Goal: Information Seeking & Learning: Learn about a topic

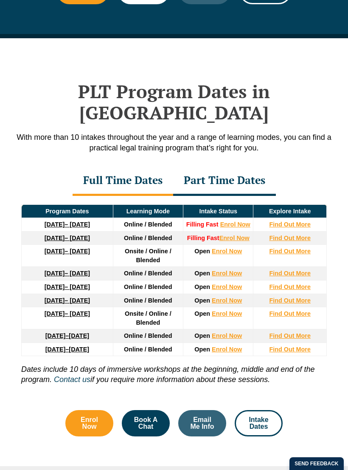
click at [206, 166] on div "Part Time Dates" at bounding box center [224, 181] width 103 height 30
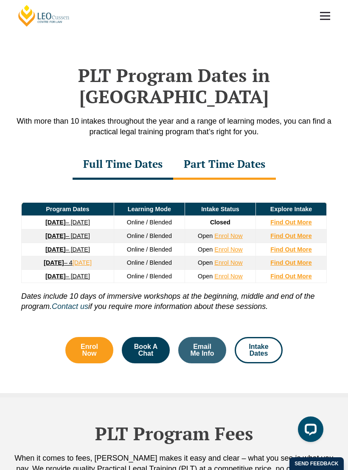
click at [92, 150] on div "Full Time Dates" at bounding box center [123, 165] width 101 height 30
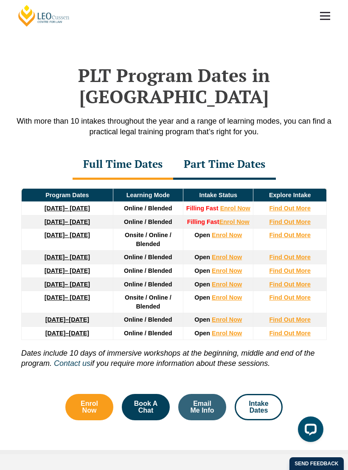
click at [290, 205] on strong "Find Out More" at bounding box center [290, 208] width 42 height 7
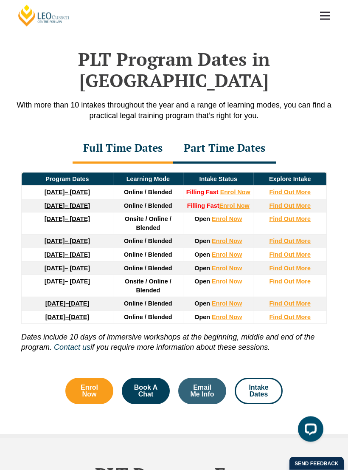
scroll to position [1023, 0]
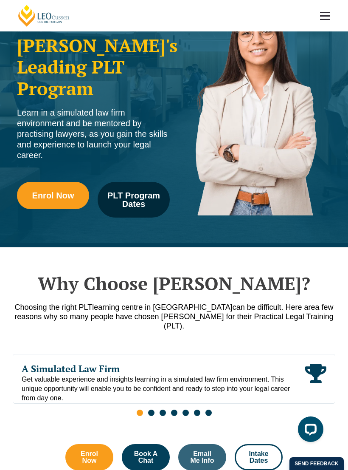
click at [132, 191] on span "PLT Program Dates" at bounding box center [134, 199] width 60 height 17
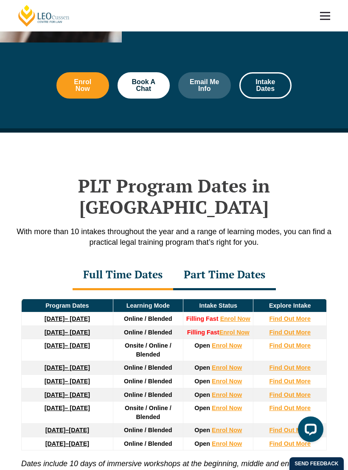
scroll to position [1006, 0]
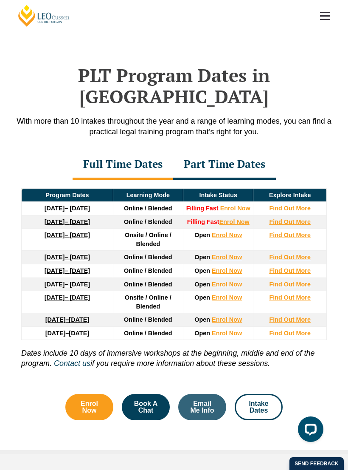
click at [249, 65] on h2 "PLT Program Dates in [GEOGRAPHIC_DATA]" at bounding box center [174, 86] width 323 height 43
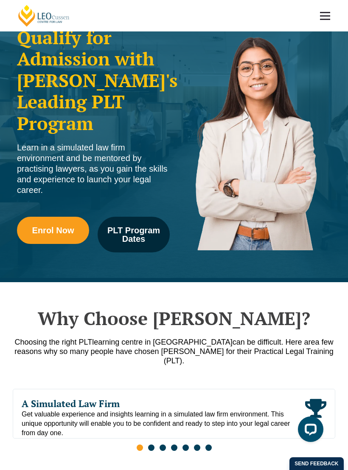
scroll to position [63, 0]
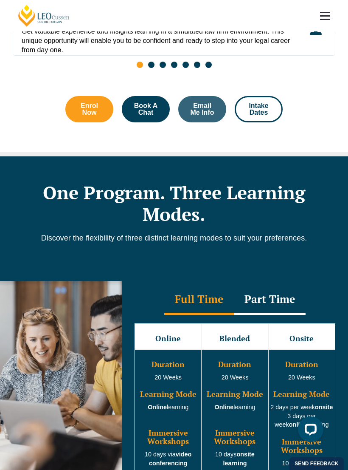
scroll to position [446, 0]
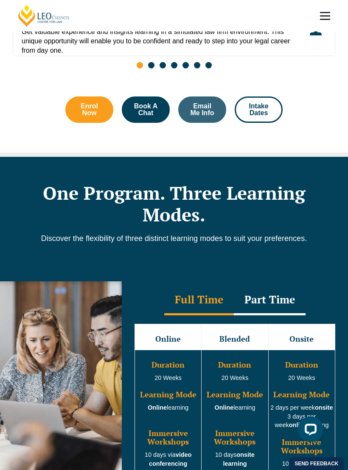
click at [324, 13] on span at bounding box center [325, 12] width 10 height 1
click at [274, 61] on div "Slides" at bounding box center [174, 66] width 323 height 10
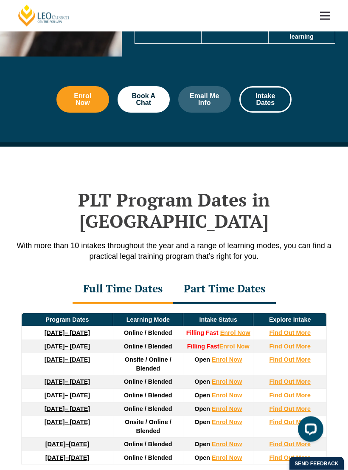
click at [277, 189] on h2 "PLT Program Dates in [GEOGRAPHIC_DATA]" at bounding box center [174, 210] width 323 height 43
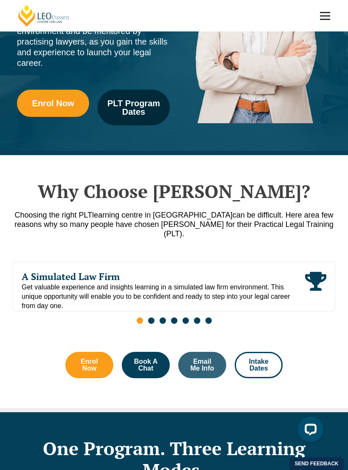
click at [116, 99] on span "PLT Program Dates" at bounding box center [134, 107] width 60 height 17
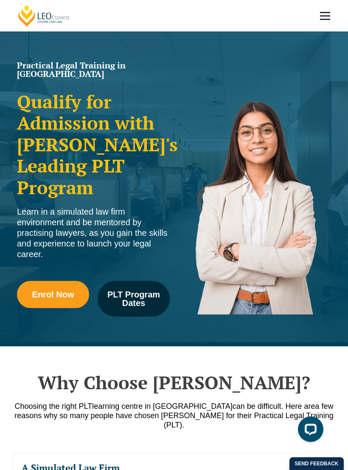
click at [328, 15] on span at bounding box center [325, 15] width 10 height 1
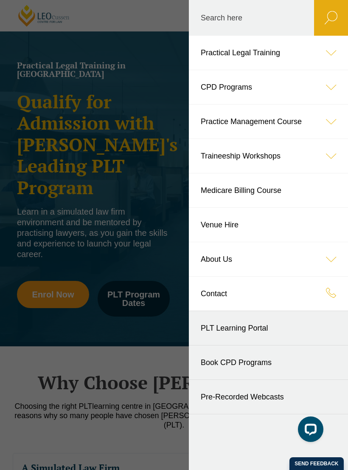
click at [330, 53] on icon at bounding box center [331, 53] width 34 height 34
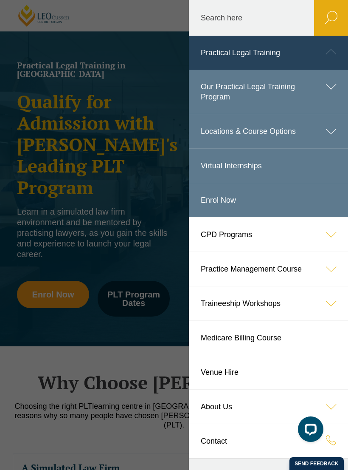
click at [323, 87] on icon at bounding box center [331, 87] width 34 height 34
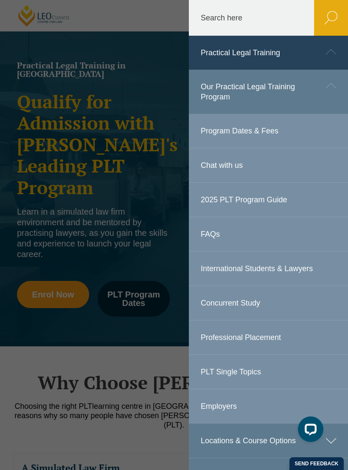
click at [285, 134] on link "Program Dates & Fees" at bounding box center [268, 131] width 159 height 34
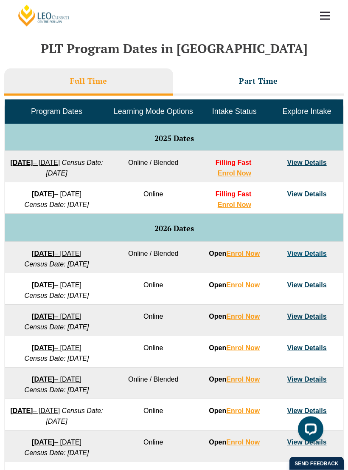
scroll to position [352, 0]
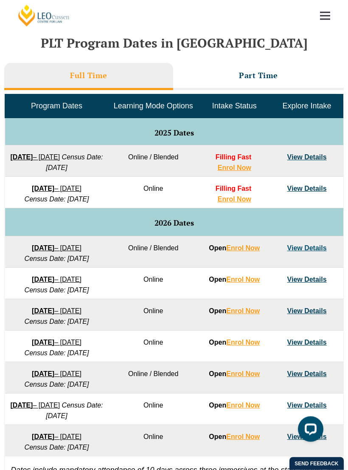
click at [310, 155] on link "View Details" at bounding box center [306, 157] width 39 height 7
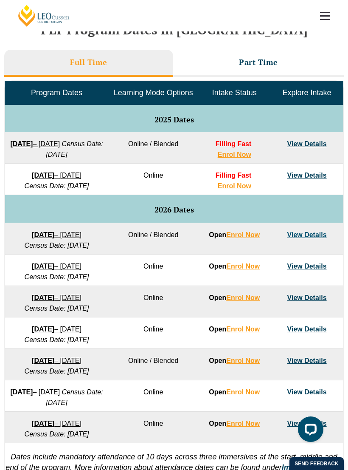
click at [305, 141] on link "View Details" at bounding box center [306, 143] width 39 height 7
click at [249, 66] on li "Part Time" at bounding box center [258, 63] width 171 height 27
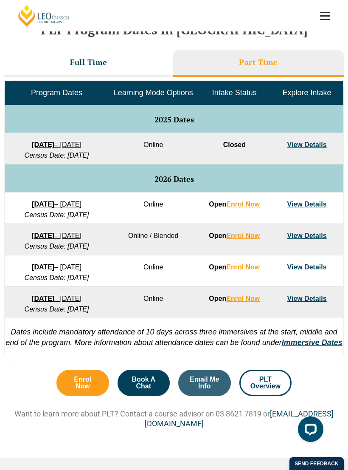
click at [304, 144] on link "View Details" at bounding box center [306, 144] width 39 height 7
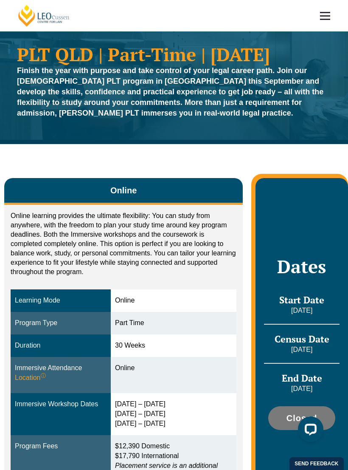
scroll to position [6, 0]
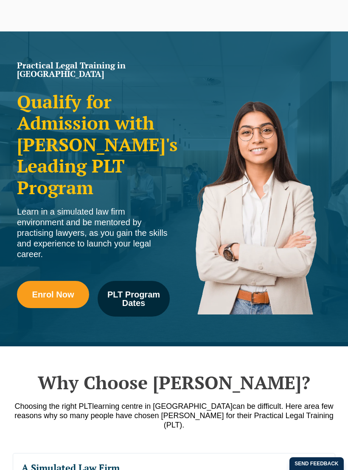
click at [132, 291] on span "PLT Program Dates" at bounding box center [134, 298] width 60 height 17
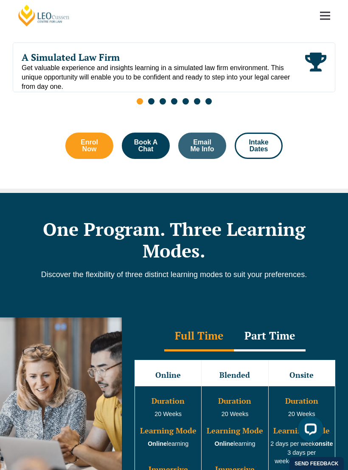
scroll to position [409, 0]
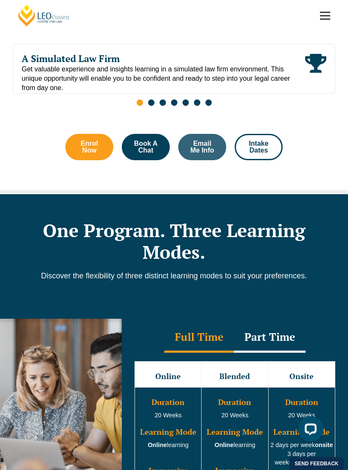
click at [327, 12] on span at bounding box center [325, 12] width 10 height 1
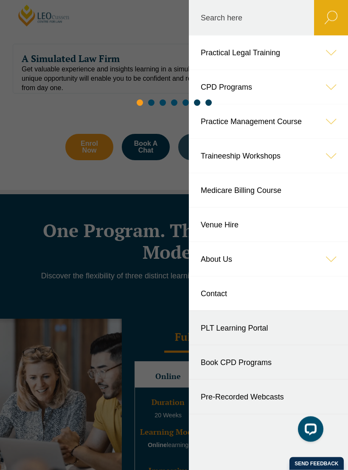
scroll to position [409, 0]
click at [333, 56] on icon at bounding box center [331, 53] width 34 height 34
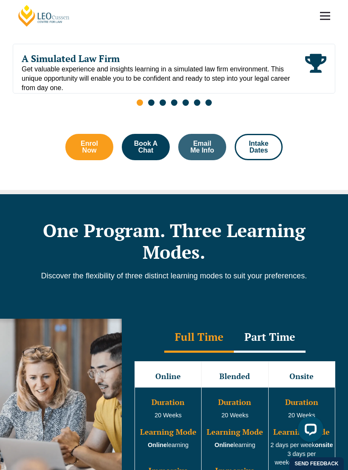
click at [329, 99] on div "Slides" at bounding box center [174, 104] width 323 height 10
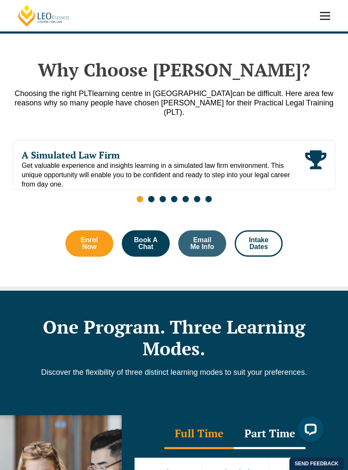
scroll to position [313, 0]
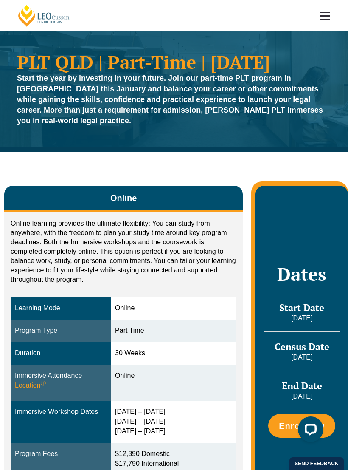
click at [328, 21] on link at bounding box center [325, 15] width 31 height 31
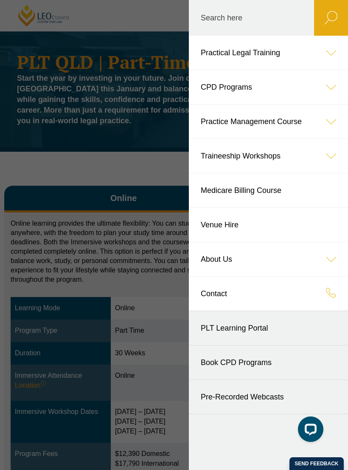
click at [330, 49] on icon at bounding box center [331, 53] width 34 height 34
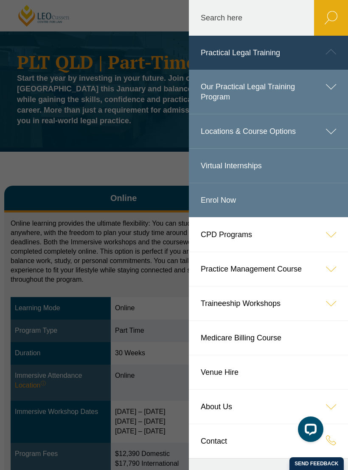
click at [324, 86] on icon at bounding box center [331, 87] width 34 height 34
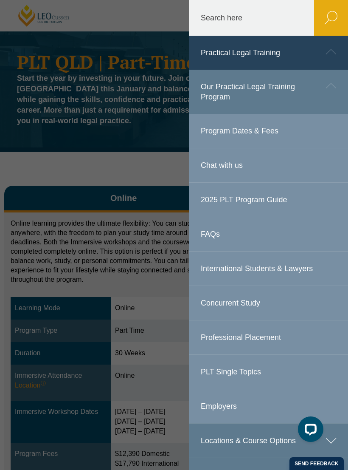
click at [331, 54] on icon at bounding box center [331, 52] width 34 height 34
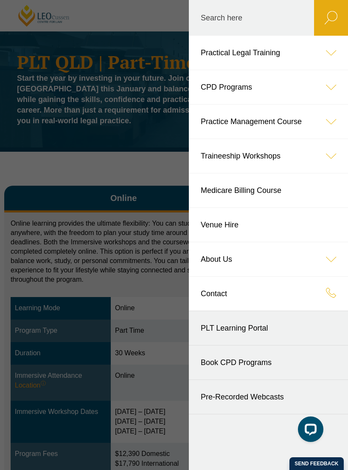
click at [335, 54] on icon at bounding box center [331, 53] width 34 height 34
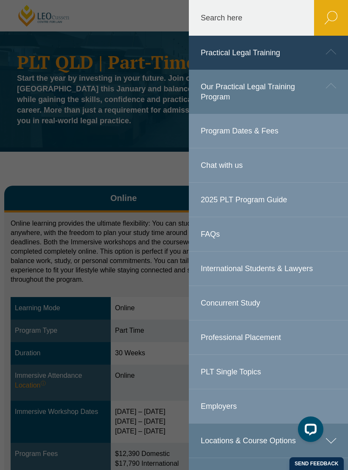
click at [324, 130] on link "Program Dates & Fees" at bounding box center [268, 131] width 159 height 34
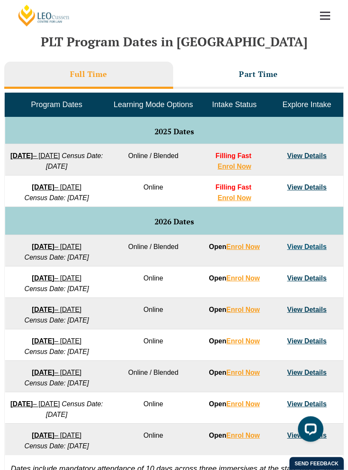
scroll to position [354, 0]
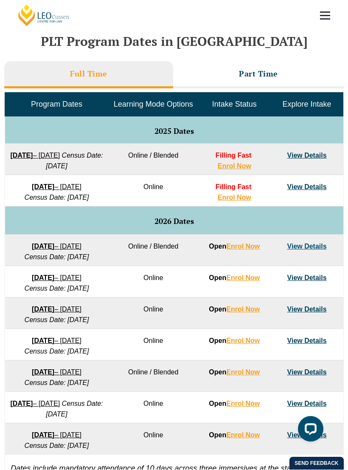
click at [306, 154] on link "View Details" at bounding box center [306, 155] width 39 height 7
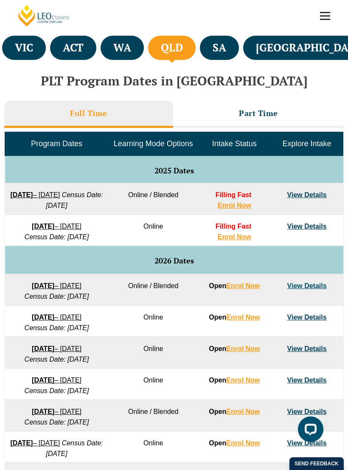
click at [305, 192] on link "View Details" at bounding box center [306, 194] width 39 height 7
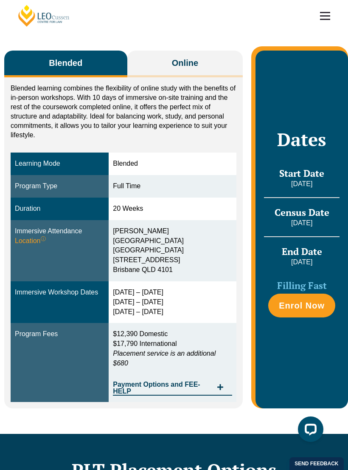
scroll to position [144, 0]
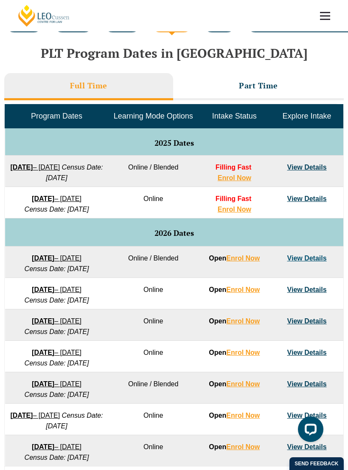
click at [307, 165] on link "View Details" at bounding box center [306, 166] width 39 height 7
